Goal: Find specific page/section: Find specific page/section

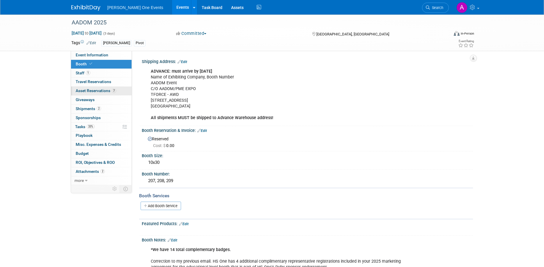
click at [94, 92] on span "Asset Reservations 7" at bounding box center [96, 90] width 40 height 5
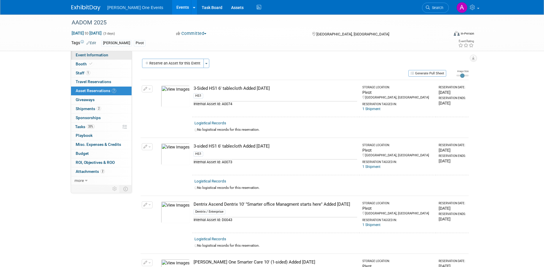
click at [95, 56] on span "Event Information" at bounding box center [92, 55] width 33 height 5
select select "HS1"
select select "Trade Show"
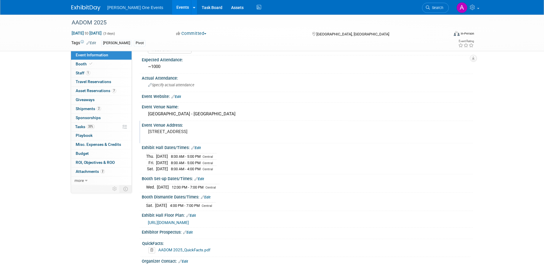
scroll to position [82, 0]
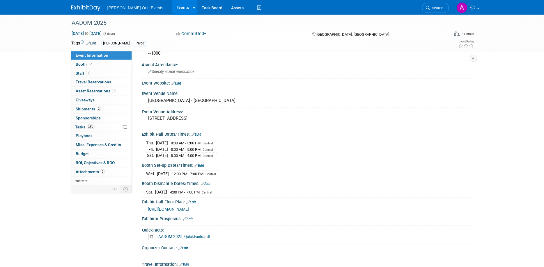
click at [68, 55] on div "Event Information Event Info Booth Booth 1 Staff 1 Staff 0 Travel Reservations …" at bounding box center [272, 152] width 410 height 438
drag, startPoint x: 78, startPoint y: 56, endPoint x: 79, endPoint y: 60, distance: 4.1
click at [79, 57] on span "Event Information" at bounding box center [92, 55] width 33 height 5
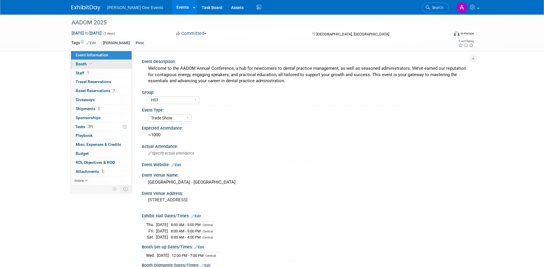
select select "HS1"
select select "Trade Show"
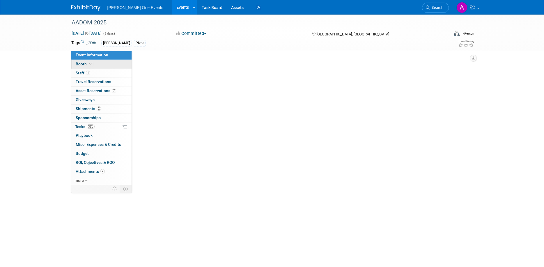
click at [79, 60] on link "Booth" at bounding box center [101, 64] width 61 height 9
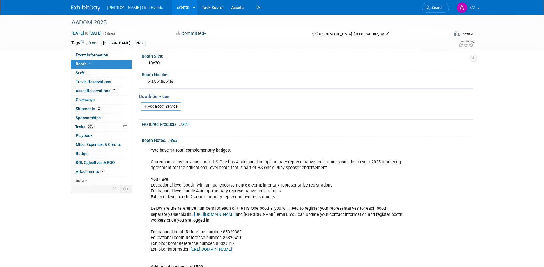
scroll to position [111, 0]
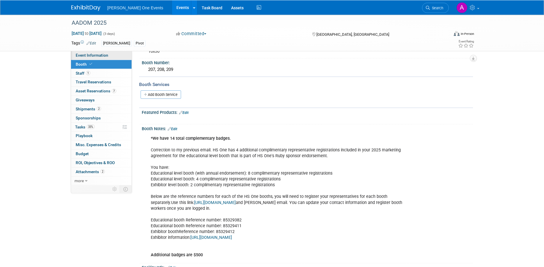
click at [79, 56] on span "Event Information" at bounding box center [92, 55] width 33 height 5
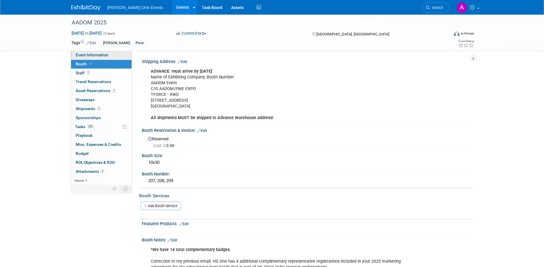
select select "HS1"
select select "Trade Show"
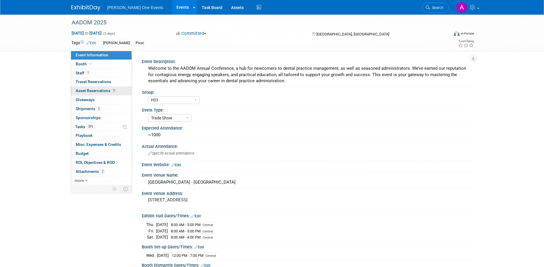
click at [102, 95] on link "7 Asset Reservations 7" at bounding box center [101, 91] width 61 height 9
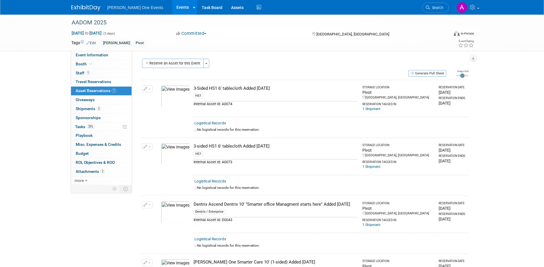
click at [112, 8] on span "[PERSON_NAME] One Events" at bounding box center [135, 7] width 56 height 5
click at [86, 8] on img at bounding box center [85, 8] width 29 height 6
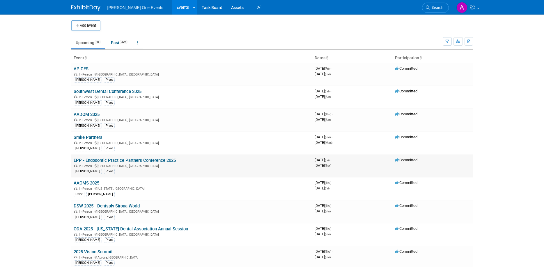
click at [123, 161] on link "EPP - Endodontic Practice Partners Conference 2025" at bounding box center [125, 160] width 102 height 5
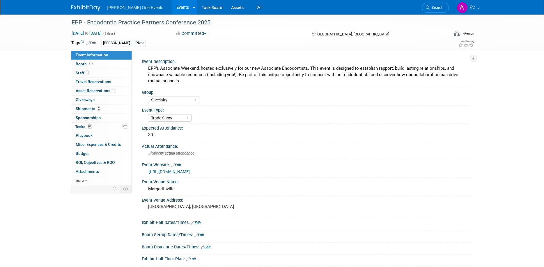
select select "Specialty"
select select "Trade Show"
click at [96, 92] on span "Asset Reservations 1" at bounding box center [96, 90] width 40 height 5
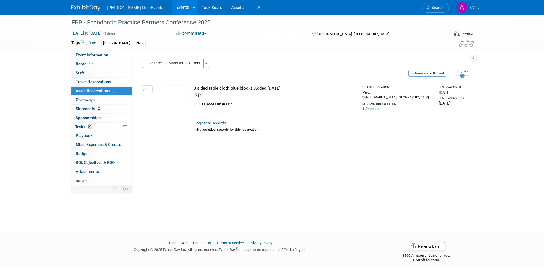
click at [88, 9] on img at bounding box center [85, 8] width 29 height 6
